Goal: Task Accomplishment & Management: Complete application form

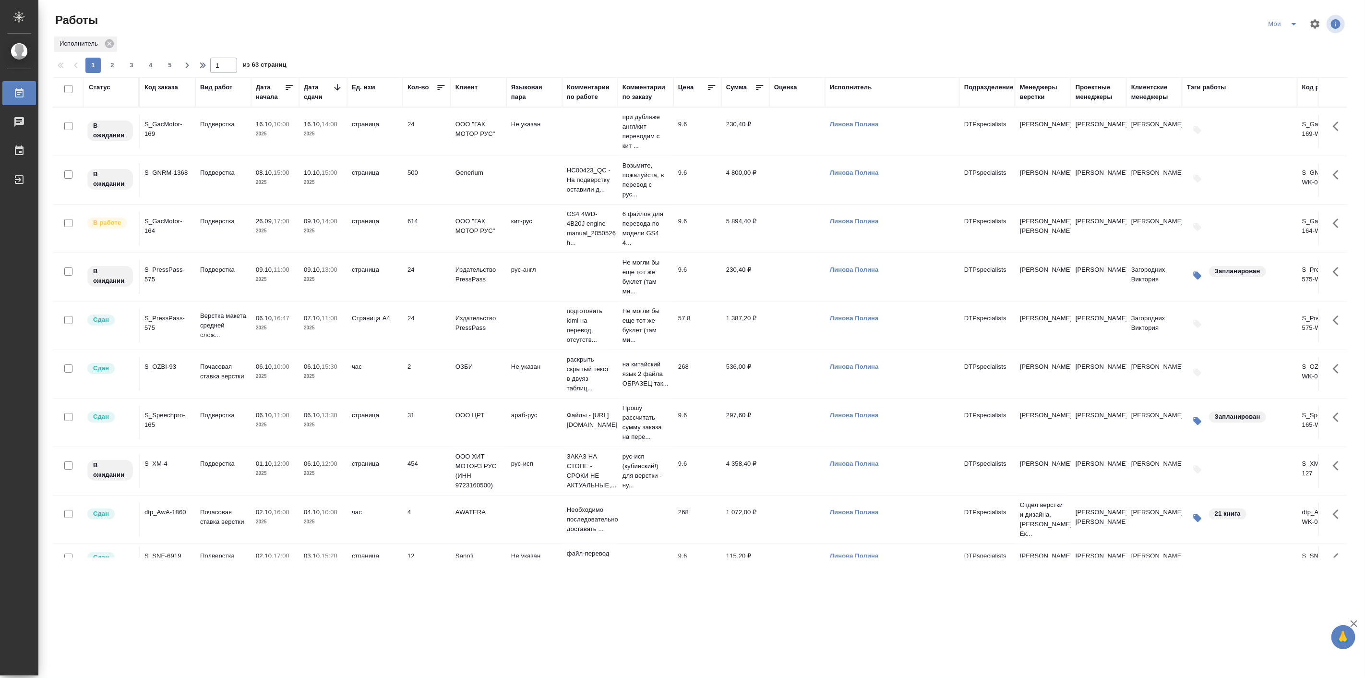
click at [1296, 22] on icon "split button" at bounding box center [1294, 24] width 12 height 12
click at [1283, 75] on li "Подбор Лайт" at bounding box center [1284, 73] width 57 height 15
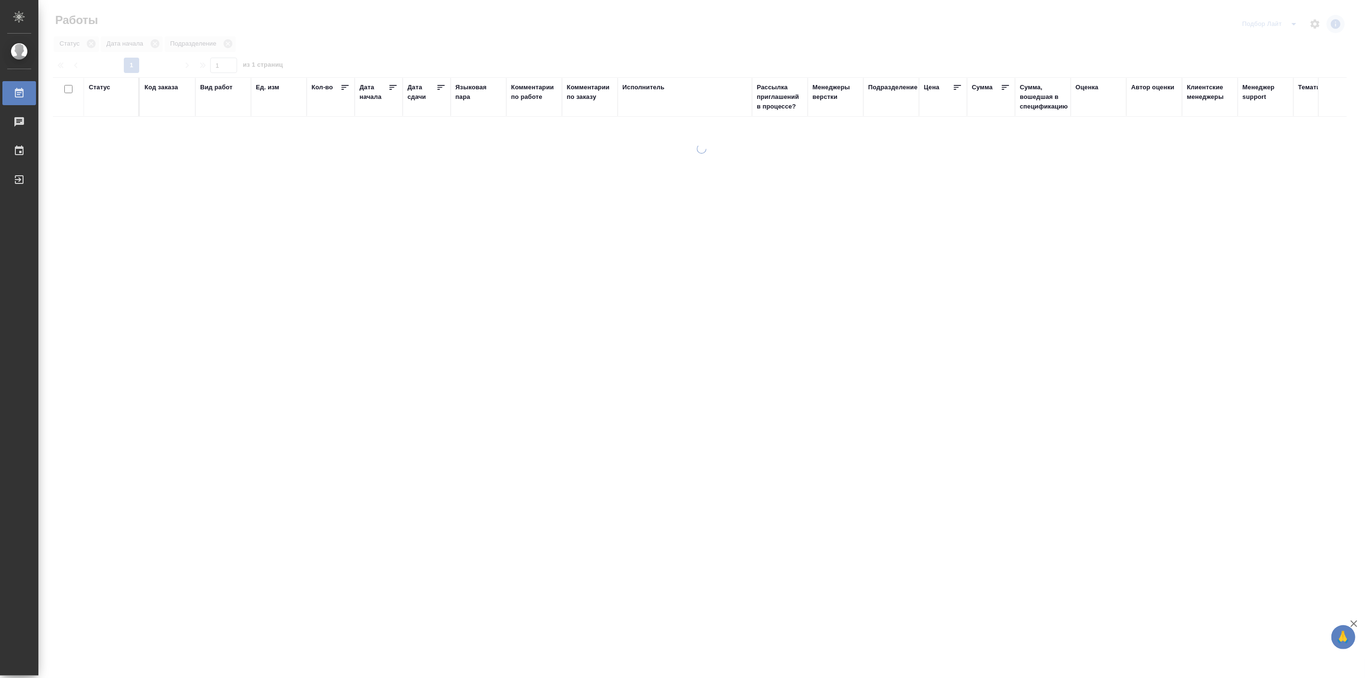
click at [1291, 22] on div "Работы Подбор Лайт Статус Дата начала Подразделение 1 1 из 1 страниц Статус Код…" at bounding box center [704, 329] width 1312 height 659
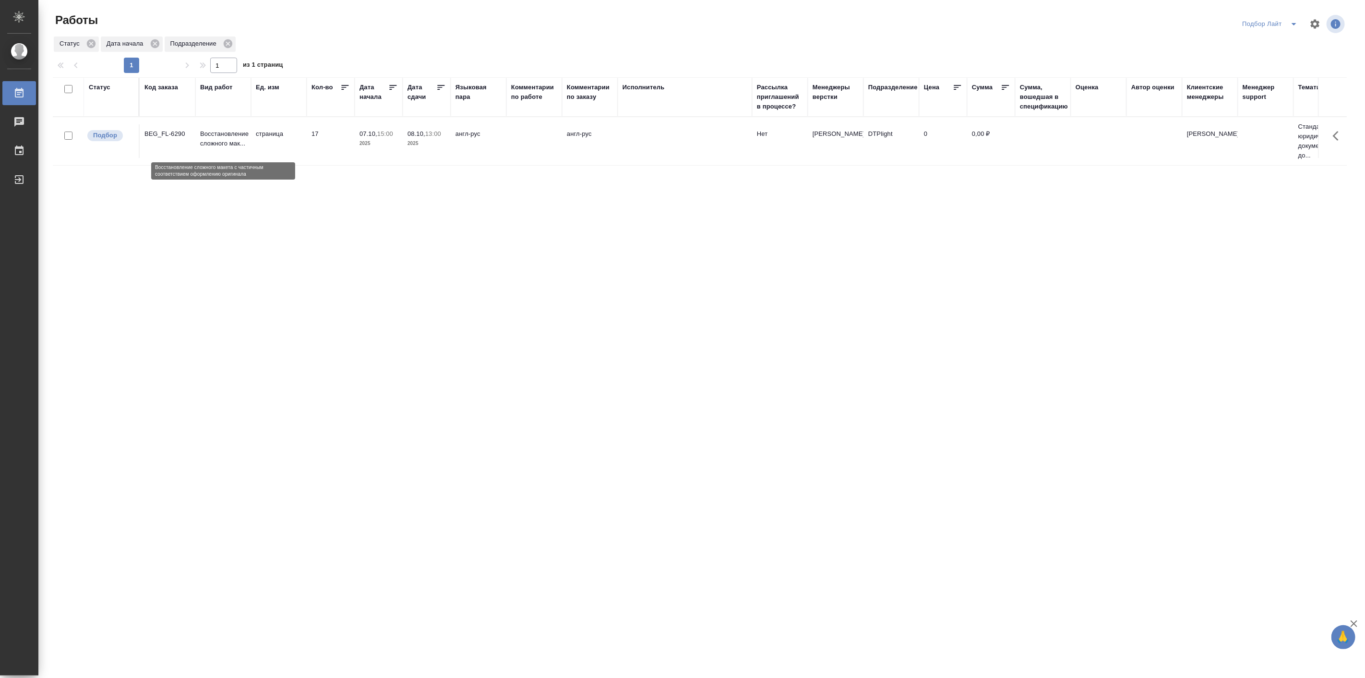
click at [224, 144] on p "Восстановление сложного мак..." at bounding box center [223, 138] width 46 height 19
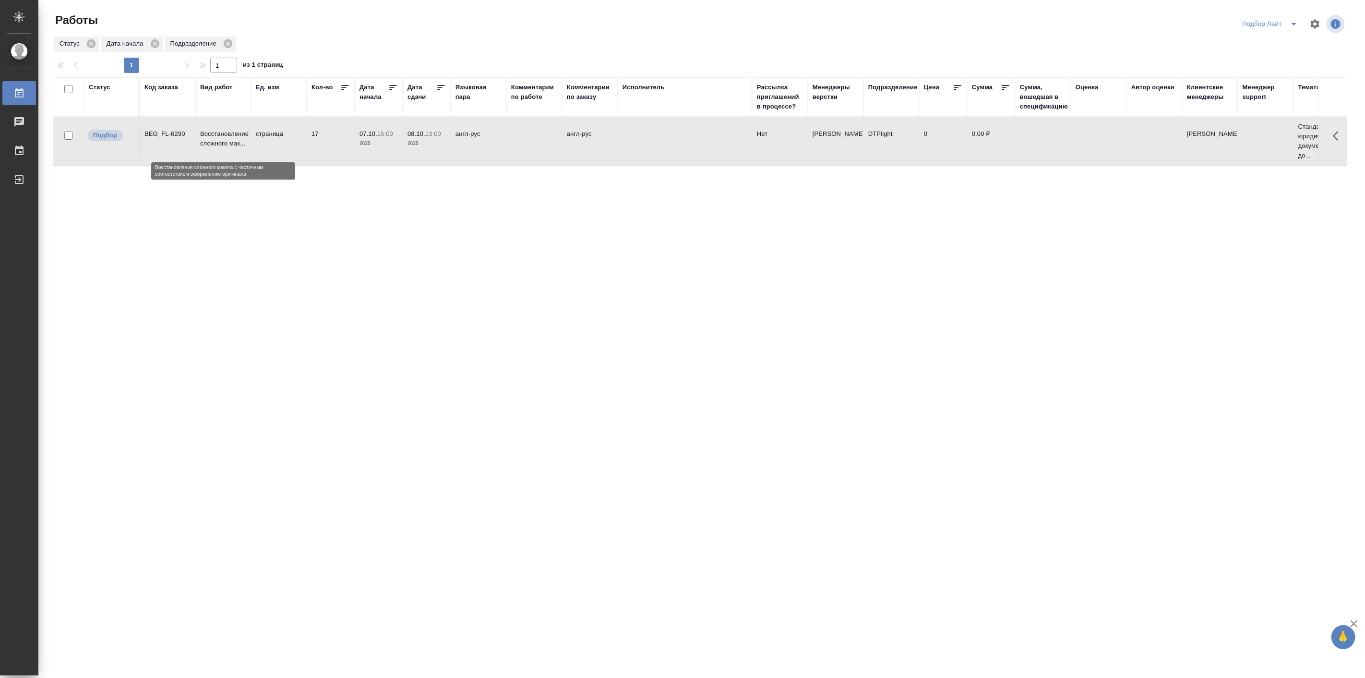
click at [224, 144] on p "Восстановление сложного мак..." at bounding box center [223, 138] width 46 height 19
click at [1290, 31] on button "split button" at bounding box center [1294, 23] width 19 height 15
click at [1263, 134] on li "Подбор Спец" at bounding box center [1271, 135] width 66 height 15
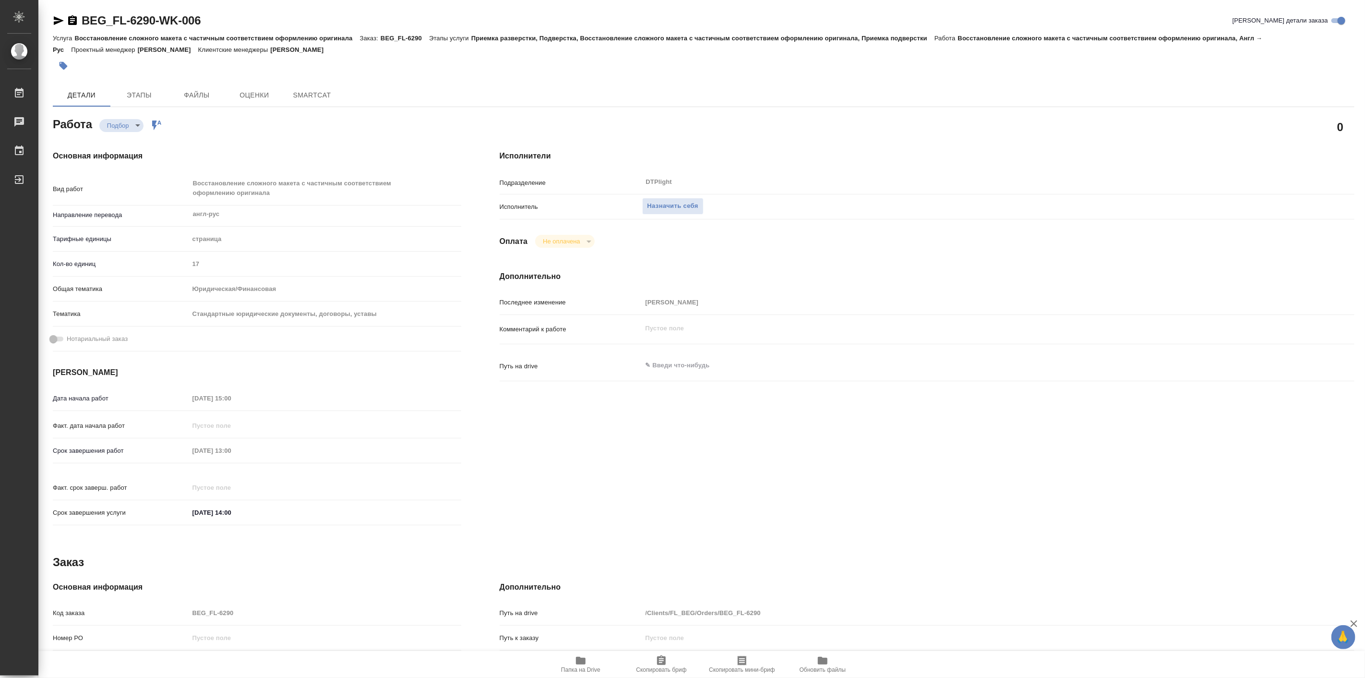
type textarea "x"
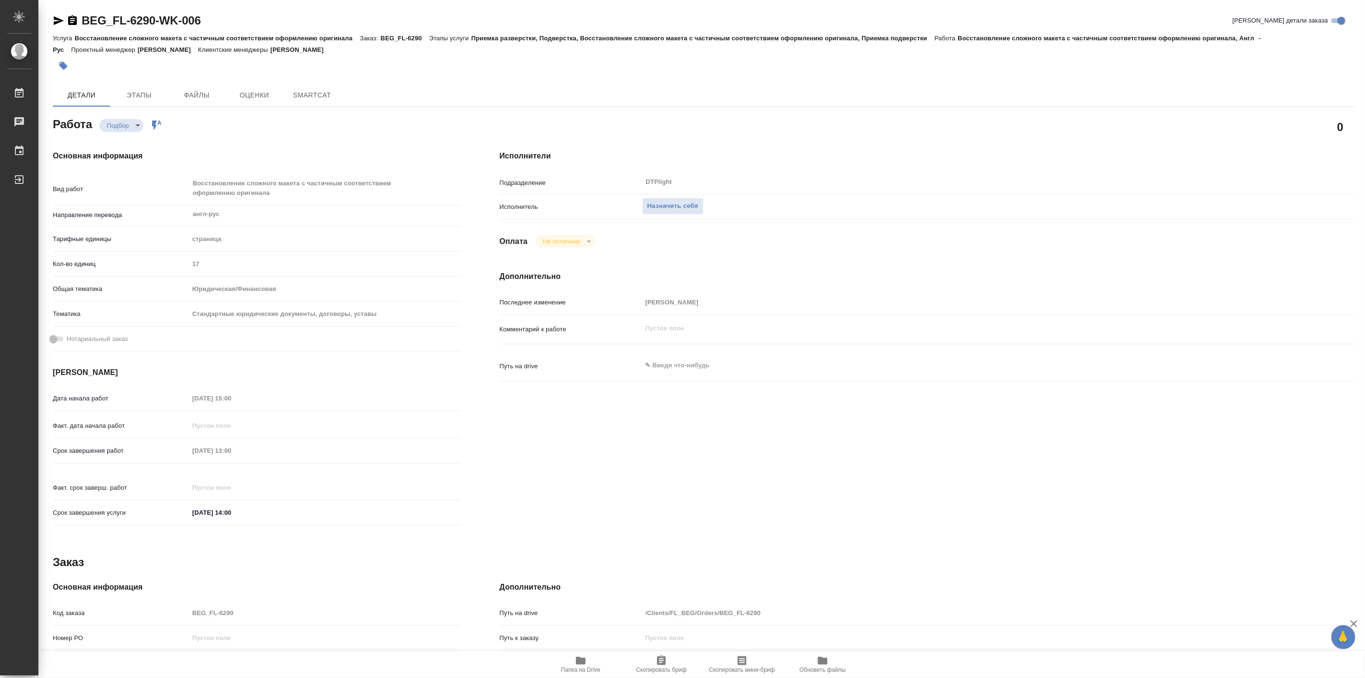
type textarea "x"
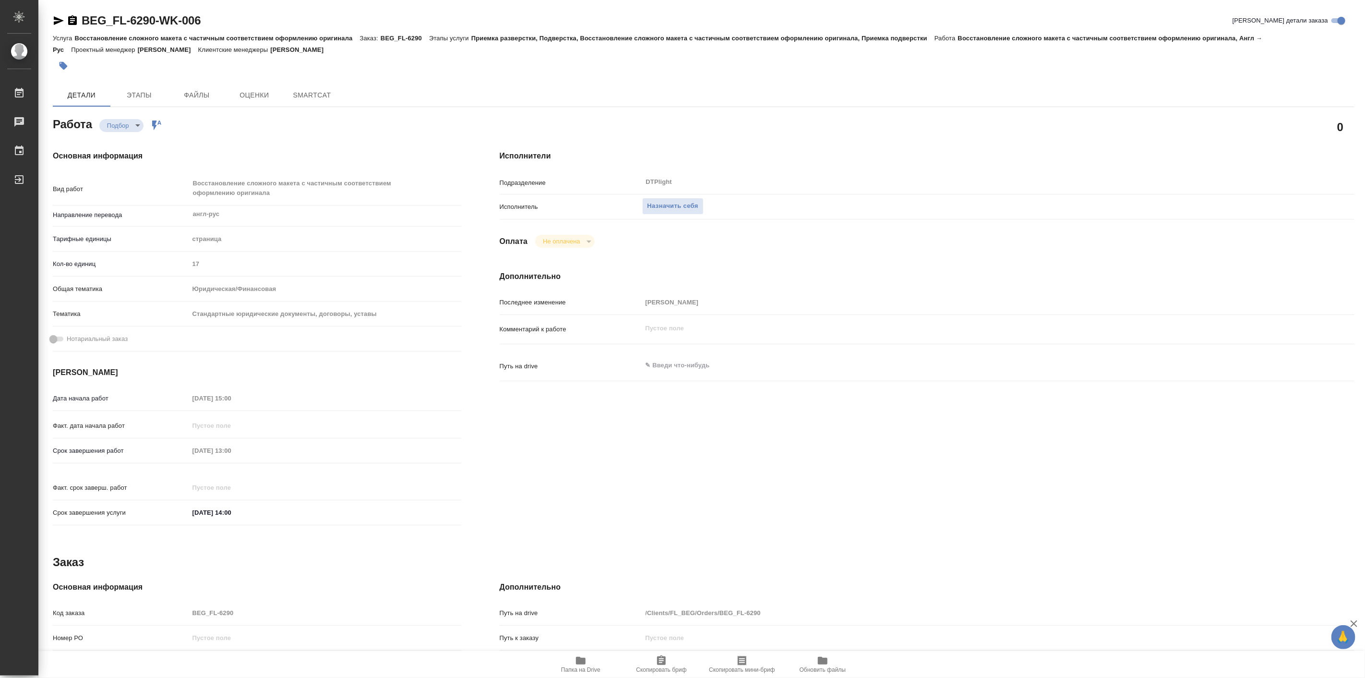
type textarea "x"
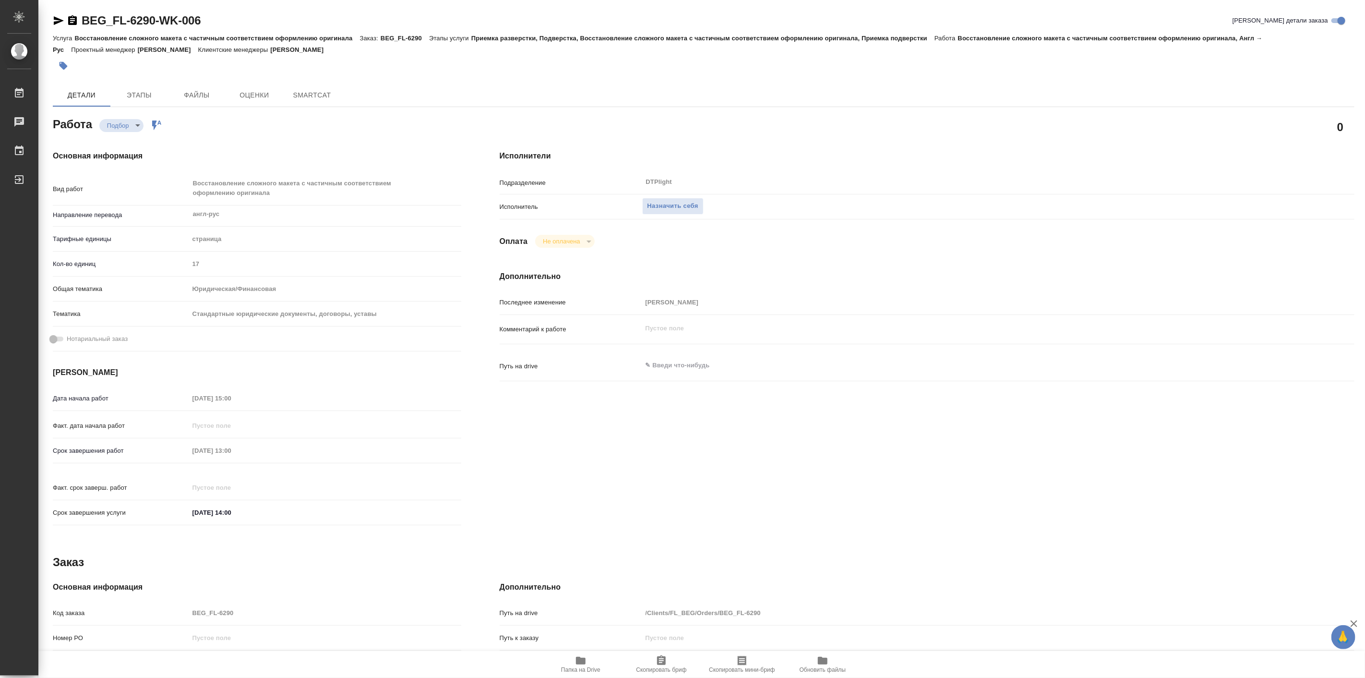
type textarea "x"
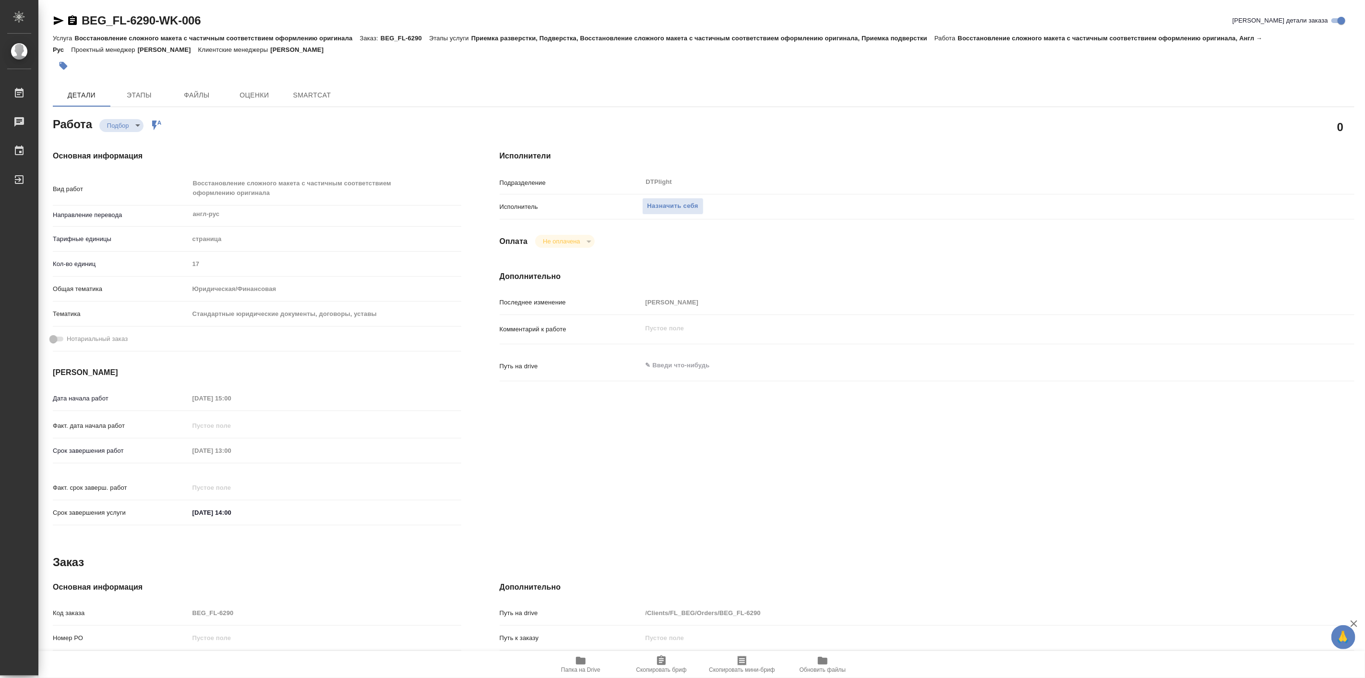
type textarea "x"
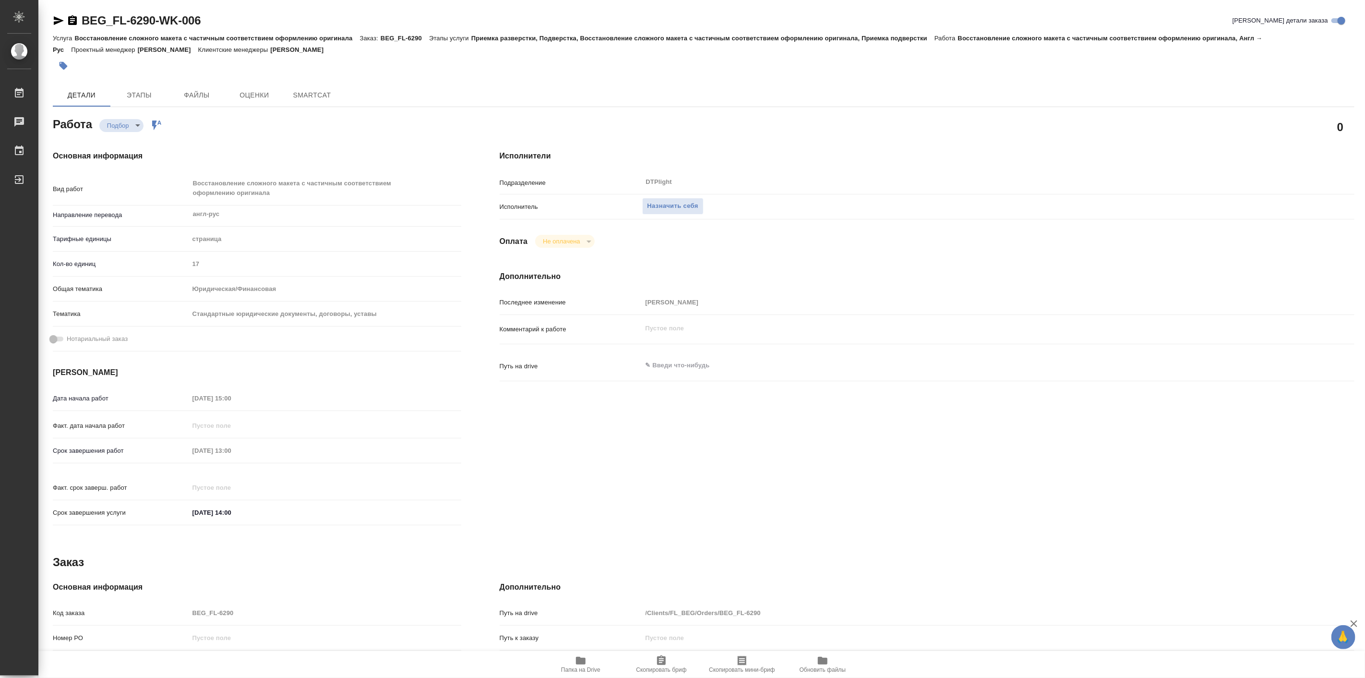
type textarea "x"
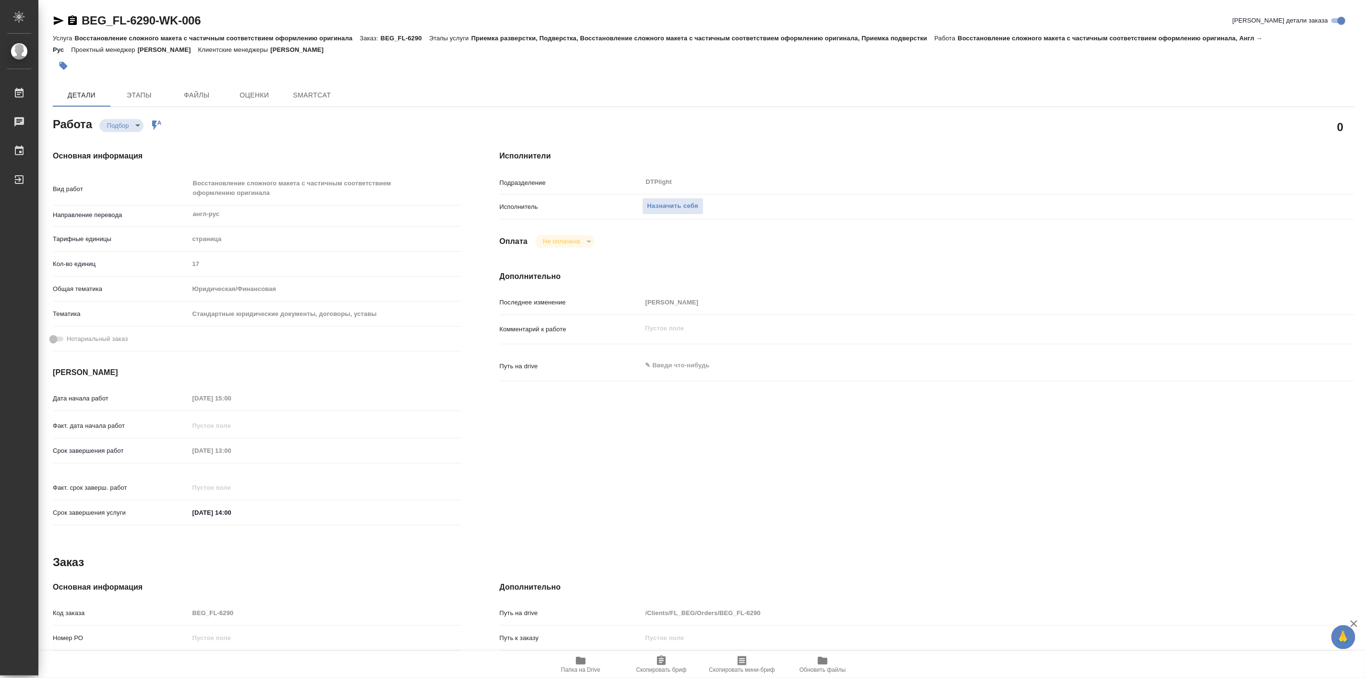
type textarea "x"
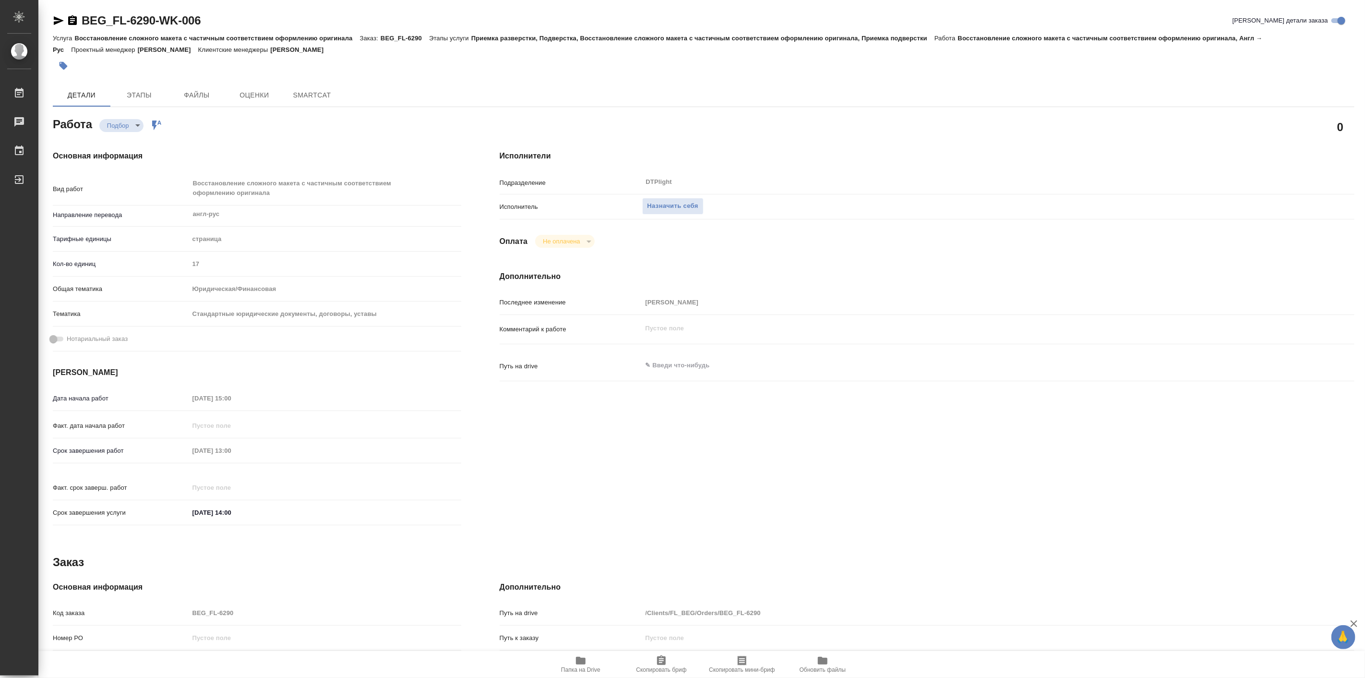
type textarea "x"
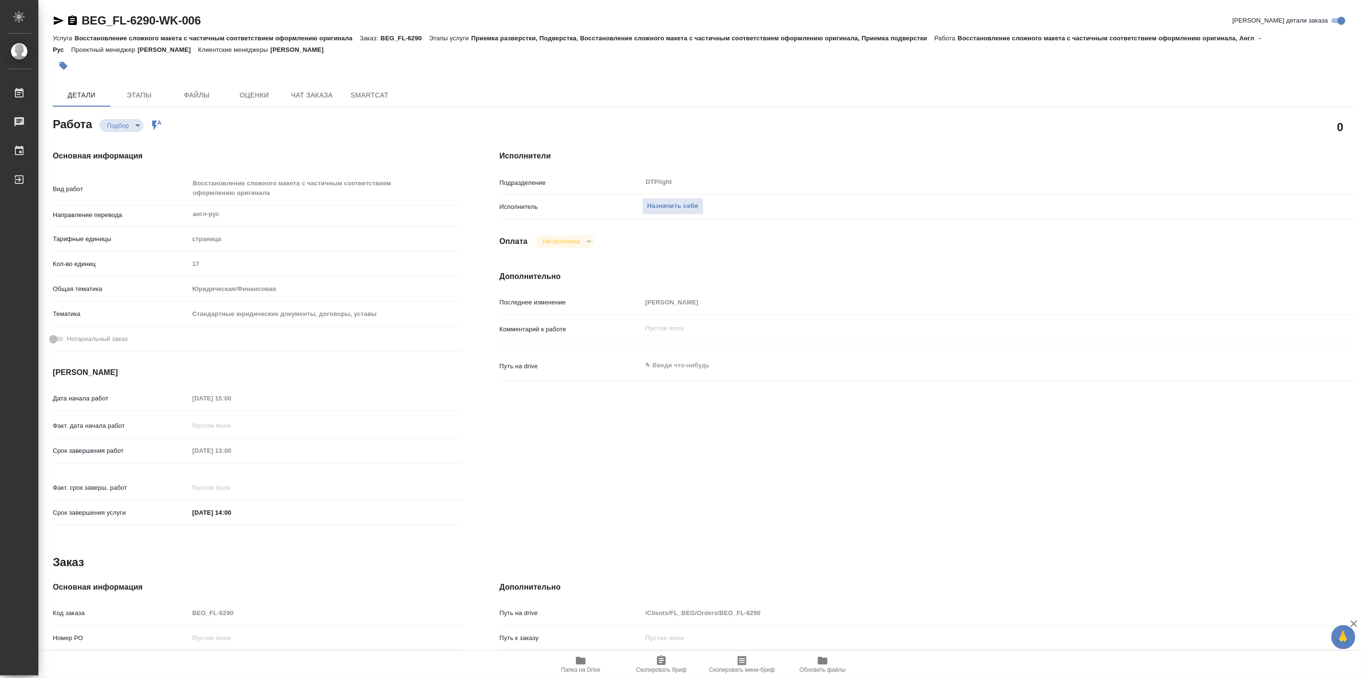
type textarea "x"
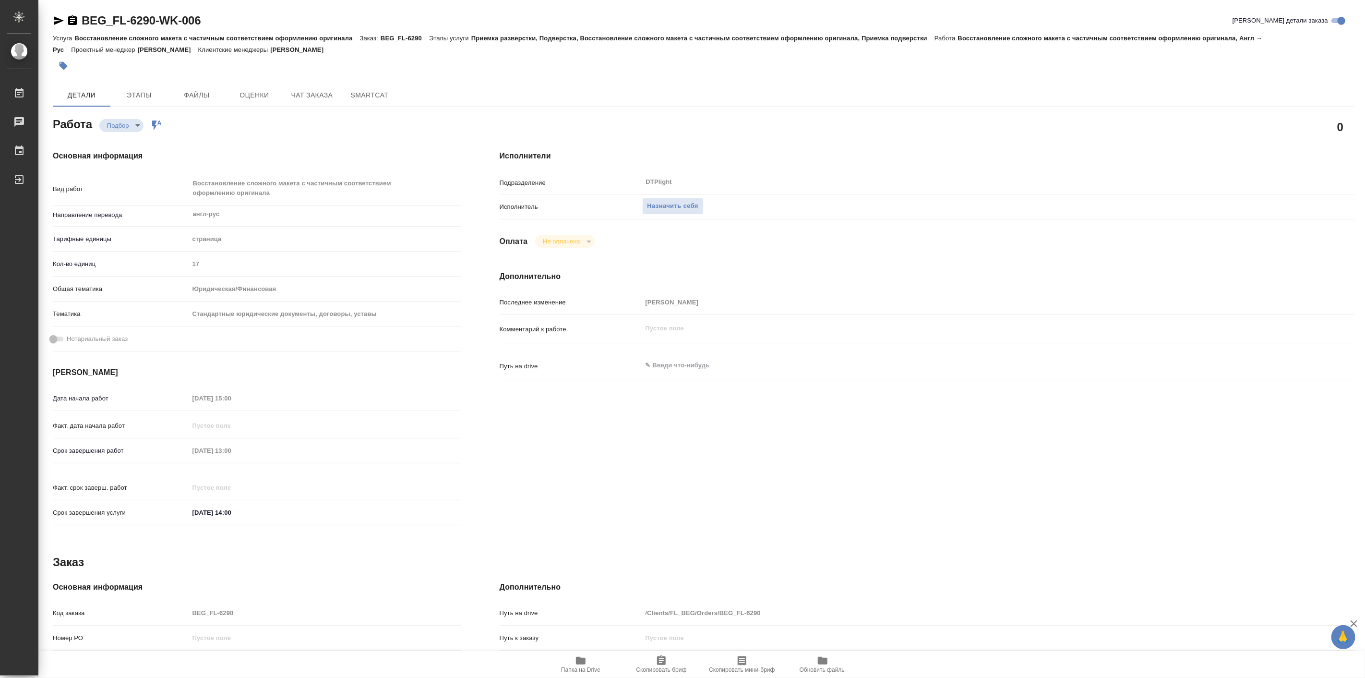
type textarea "x"
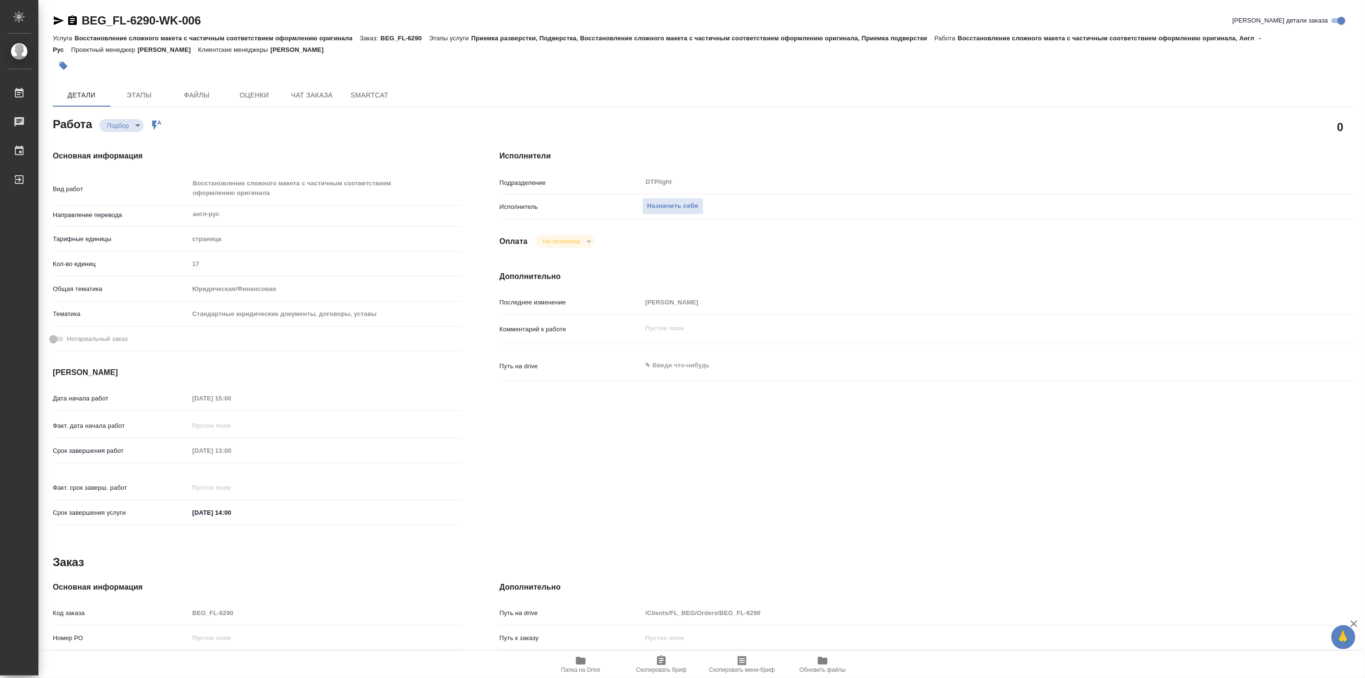
type textarea "x"
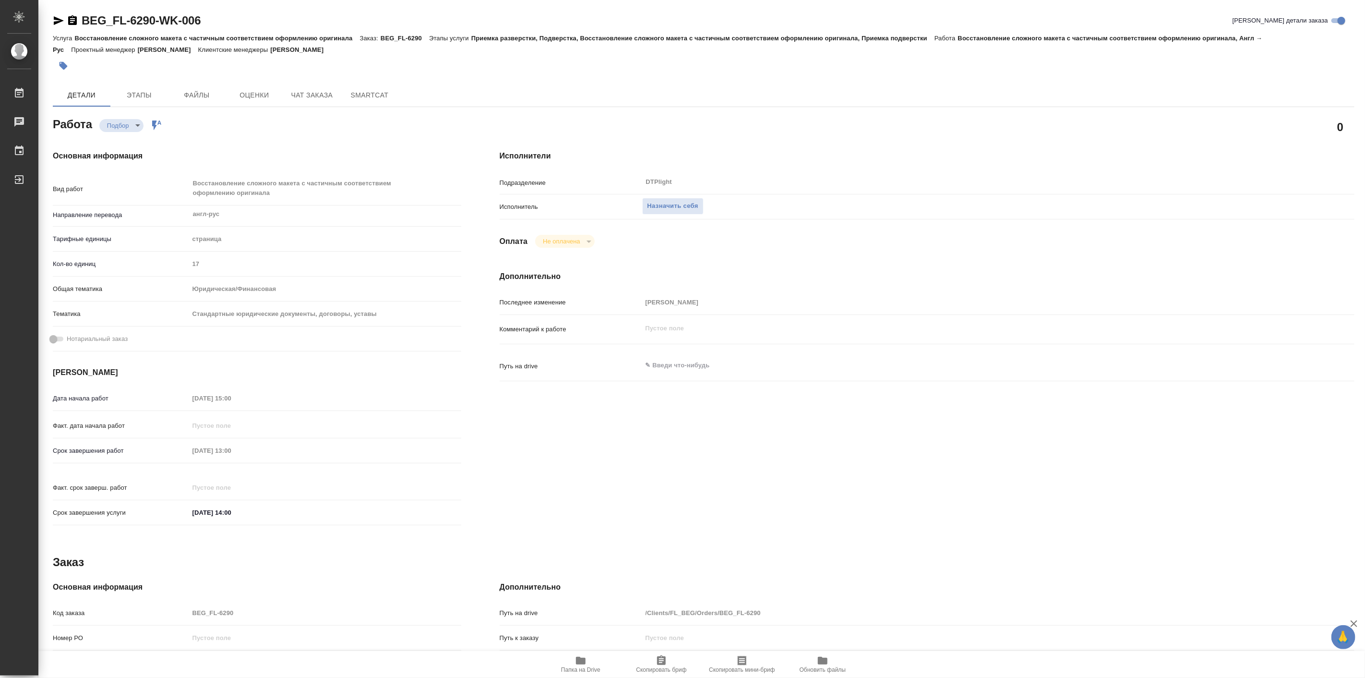
type textarea "x"
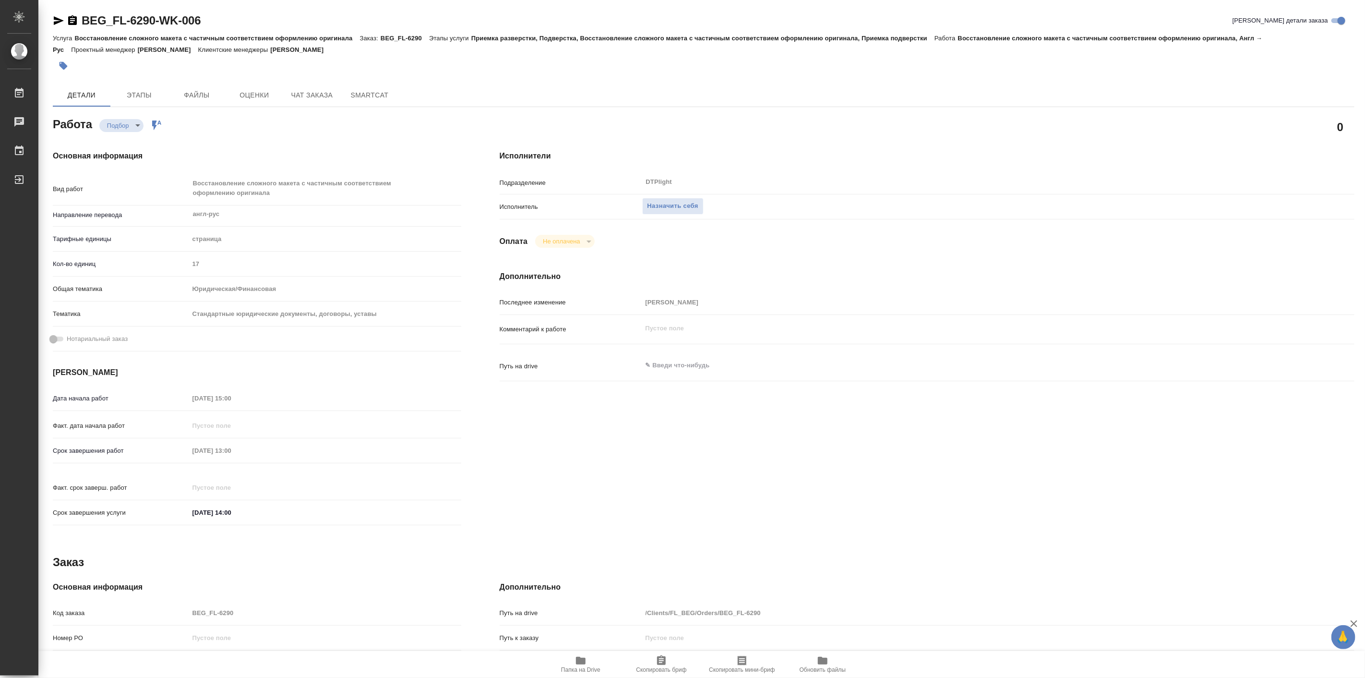
type textarea "x"
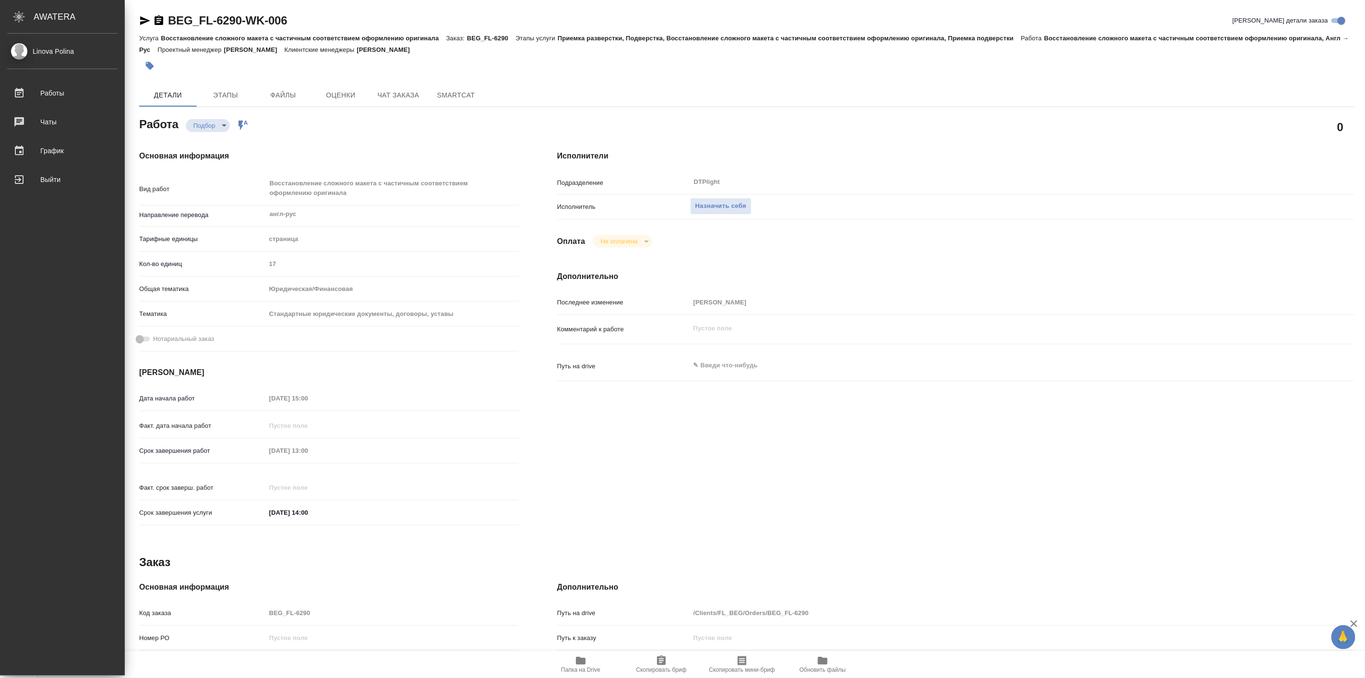
type textarea "x"
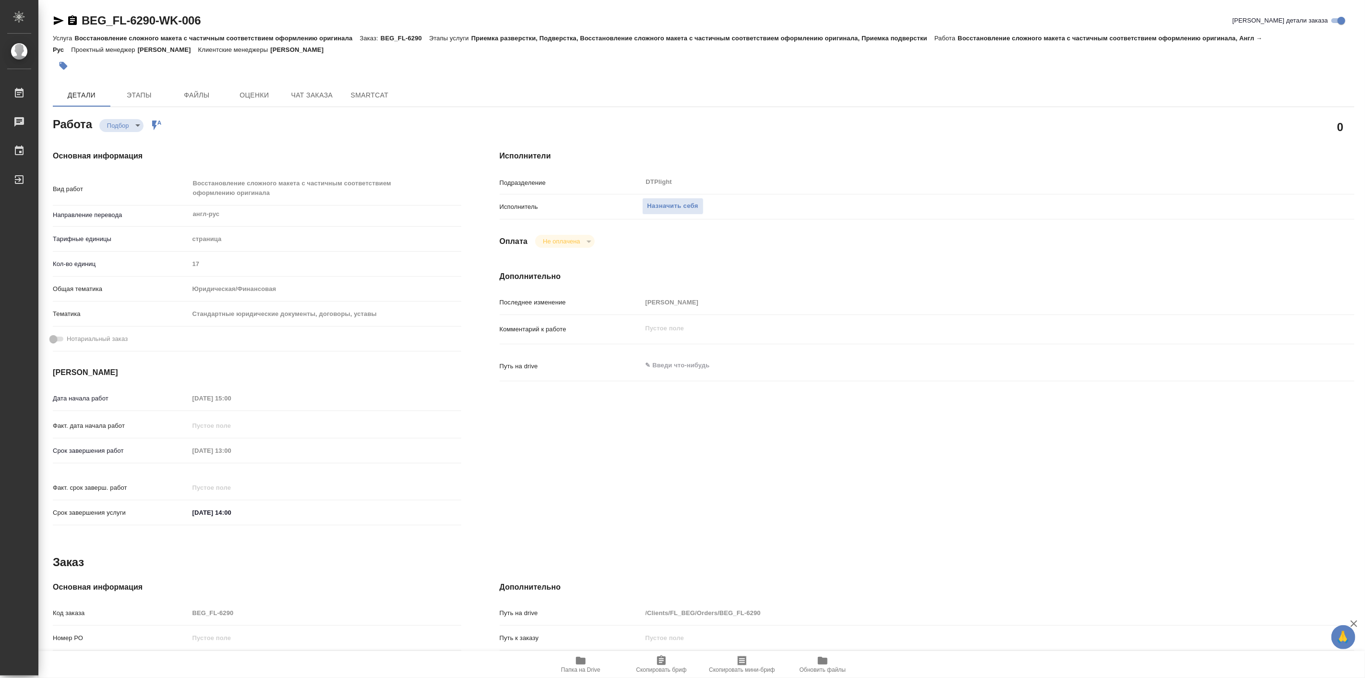
click at [337, 130] on div "Работа Подбор recruiting Работа включена в последовательность" at bounding box center [257, 123] width 409 height 17
click at [579, 664] on icon "button" at bounding box center [581, 661] width 10 height 8
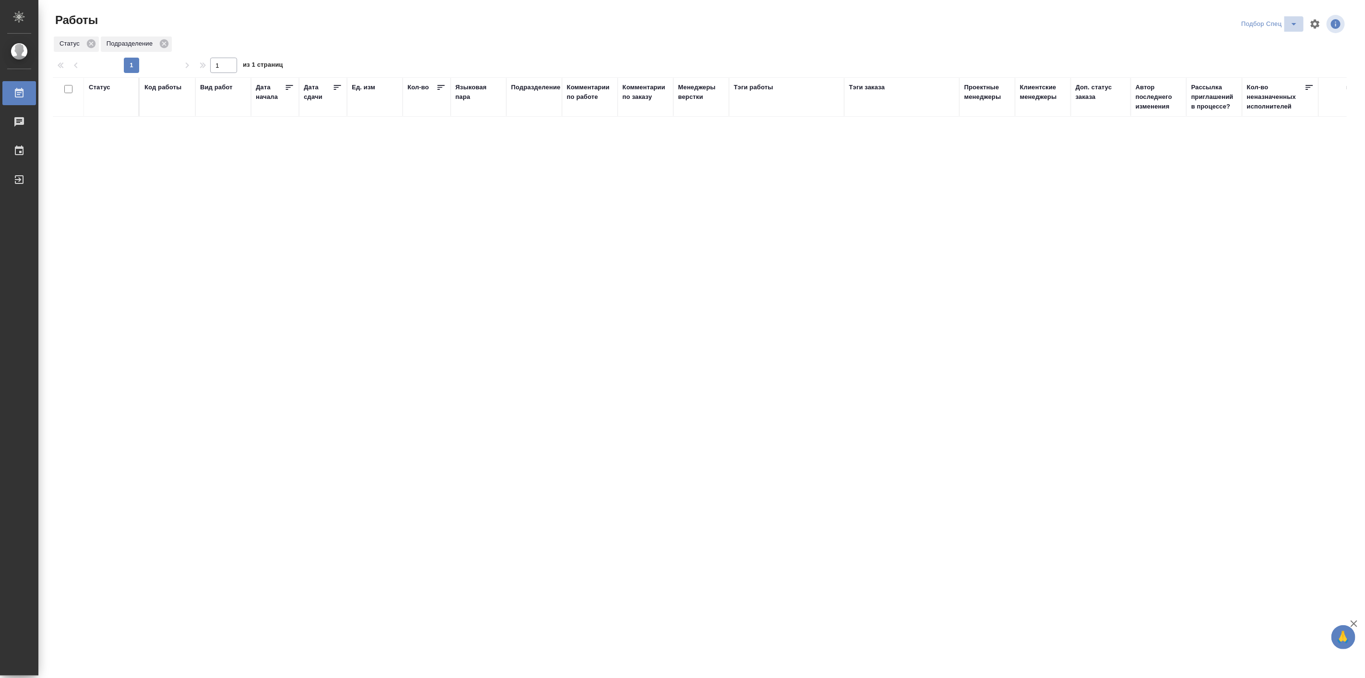
click at [1294, 25] on icon "split button" at bounding box center [1294, 24] width 12 height 12
click at [1268, 42] on li "в поиске" at bounding box center [1270, 43] width 67 height 15
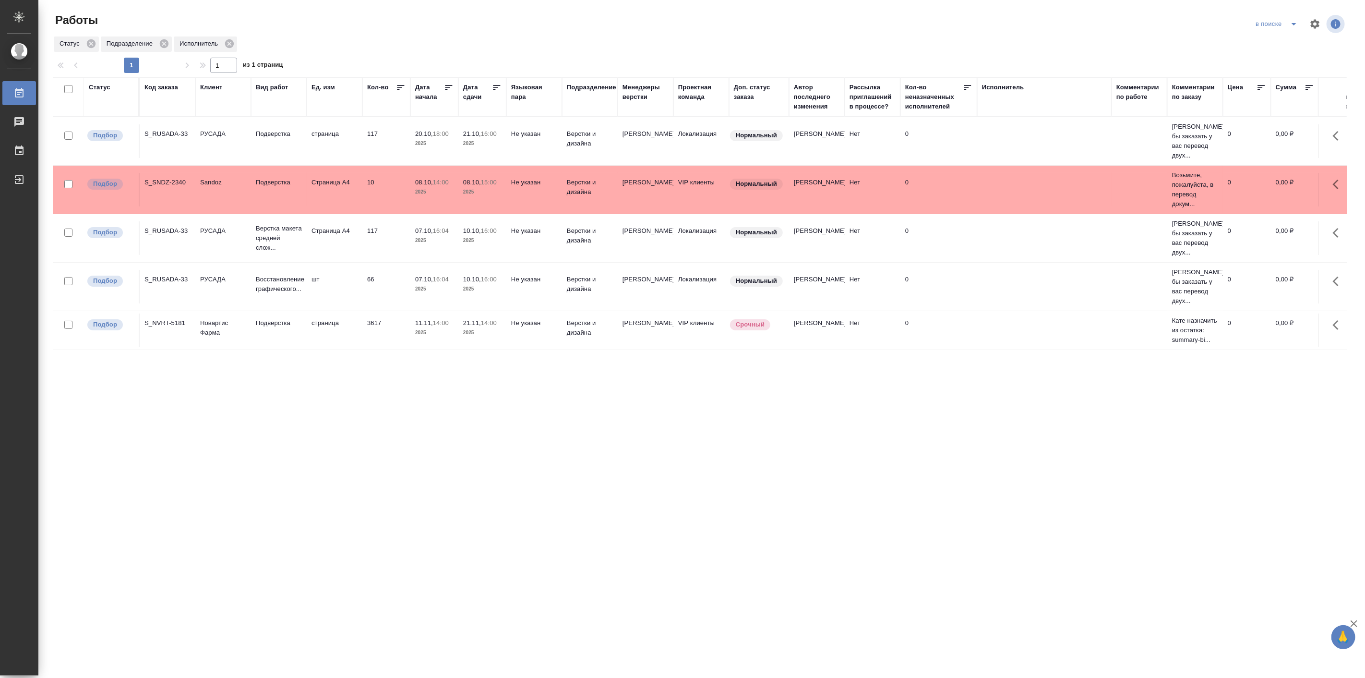
click at [346, 391] on div "Статус Код заказа Клиент Вид работ [PERSON_NAME]. изм Кол-во [GEOGRAPHIC_DATA] …" at bounding box center [700, 365] width 1294 height 576
